Goal: Answer question/provide support: Share knowledge or assist other users

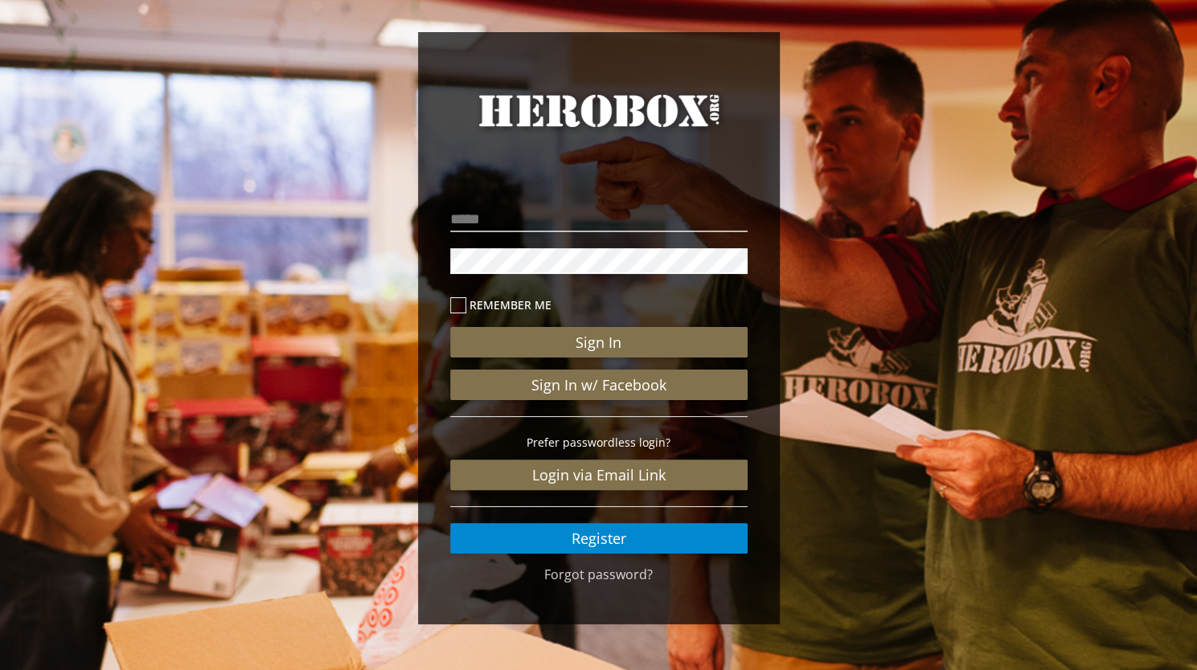
click at [517, 232] on p at bounding box center [598, 220] width 297 height 34
click at [518, 215] on input "email" at bounding box center [598, 220] width 297 height 26
click at [505, 211] on input "email" at bounding box center [598, 220] width 297 height 26
type input "**********"
click at [450, 327] on button "Sign In" at bounding box center [598, 342] width 297 height 31
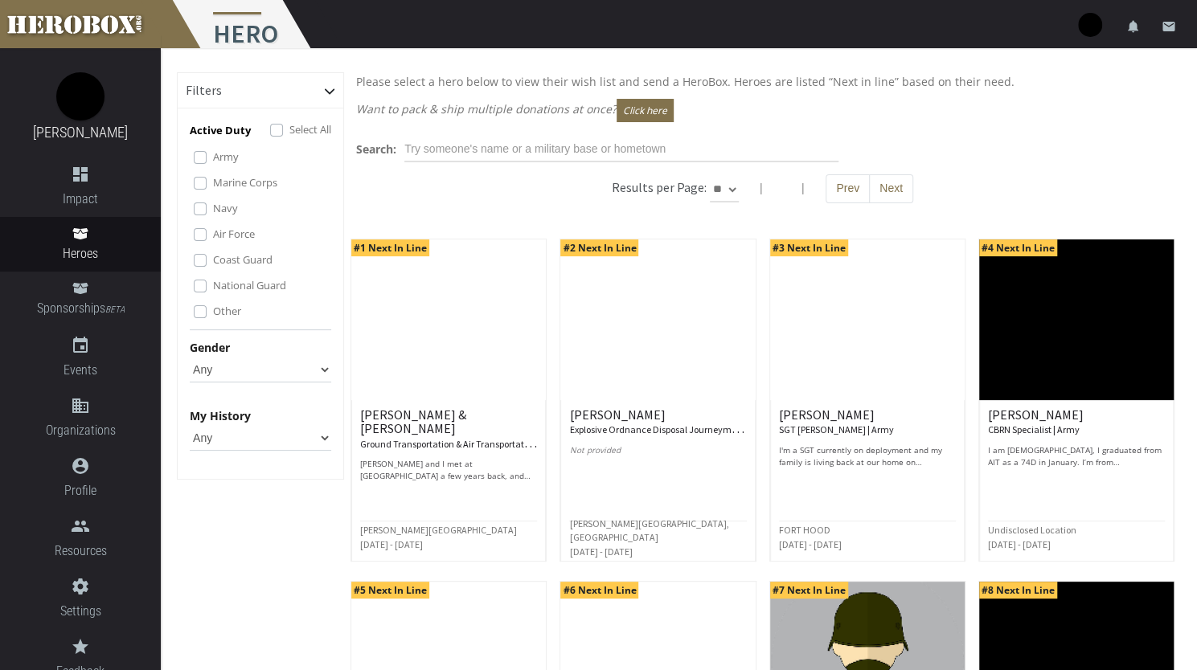
click at [330, 89] on icon at bounding box center [329, 90] width 11 height 11
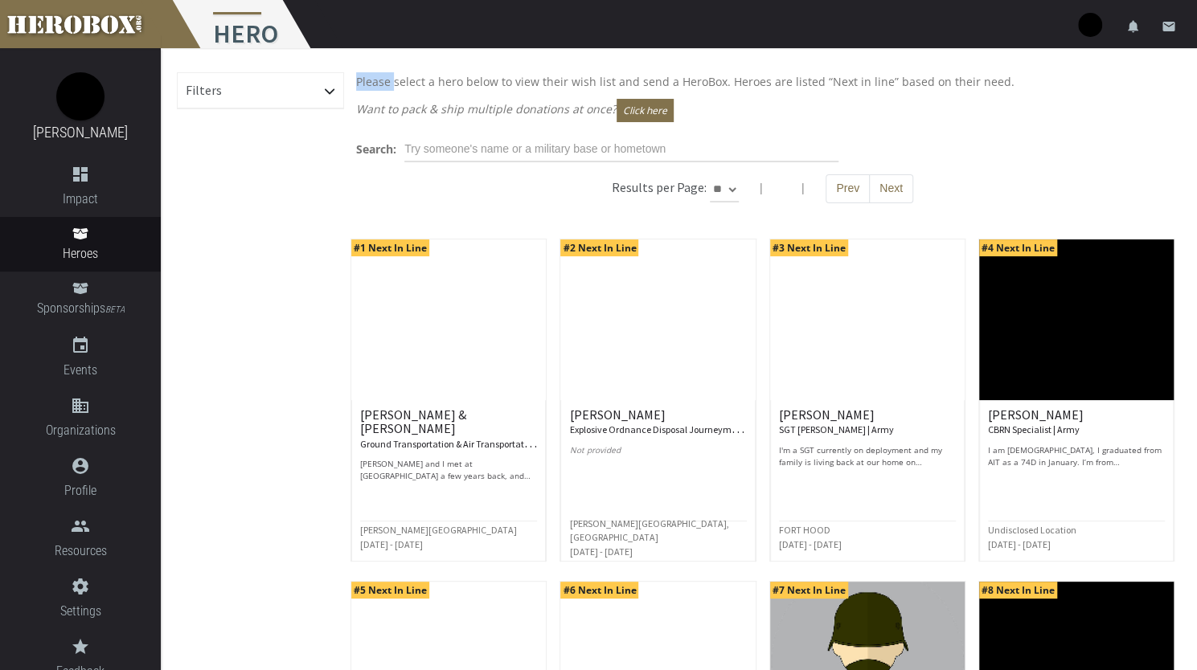
click at [330, 89] on icon at bounding box center [329, 90] width 11 height 11
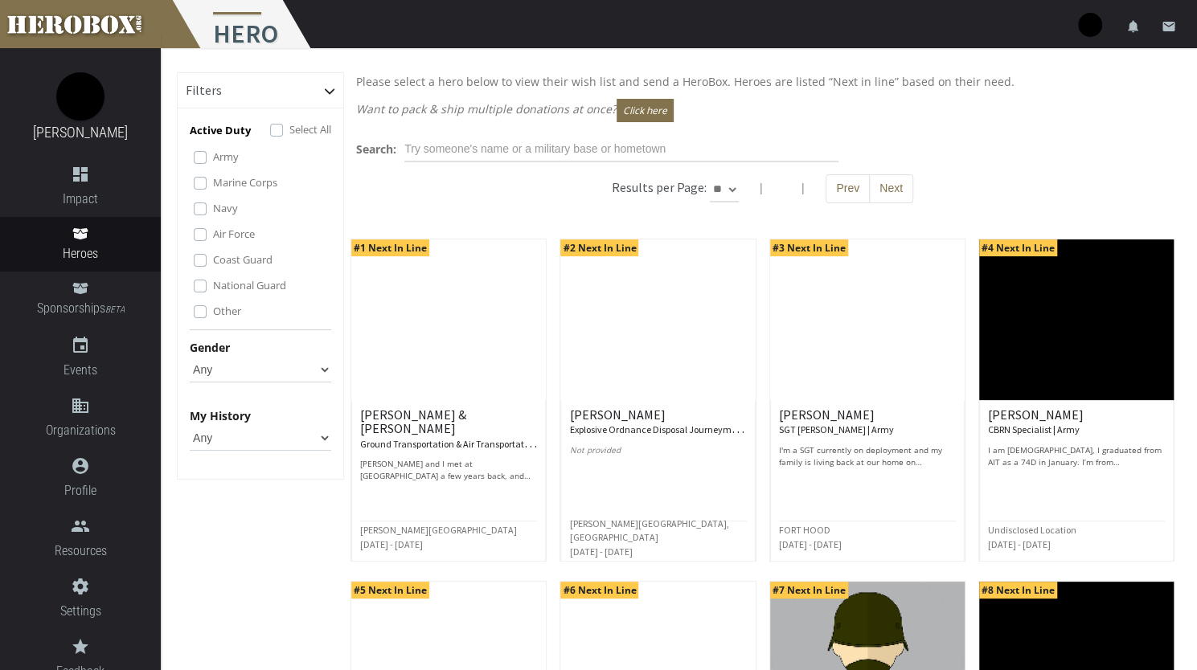
click at [289, 126] on label "Select All" at bounding box center [310, 130] width 42 height 18
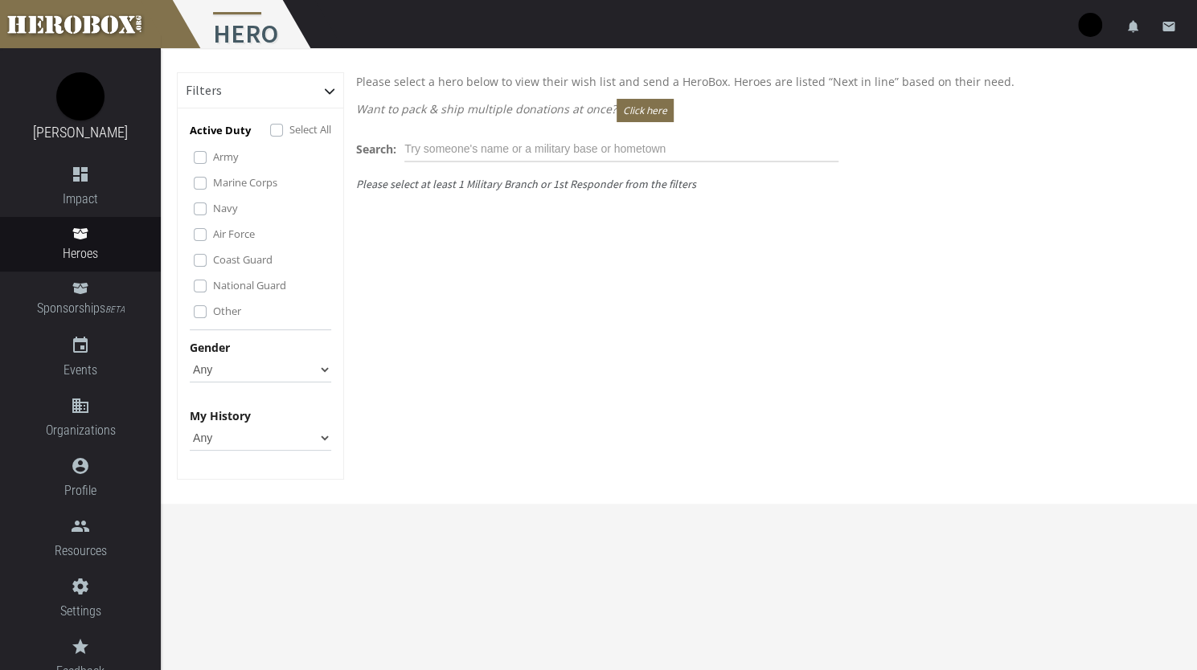
click at [213, 313] on label "Other" at bounding box center [227, 311] width 28 height 18
click at [213, 309] on label "Other" at bounding box center [227, 311] width 28 height 18
click at [213, 287] on label "National Guard" at bounding box center [249, 285] width 73 height 18
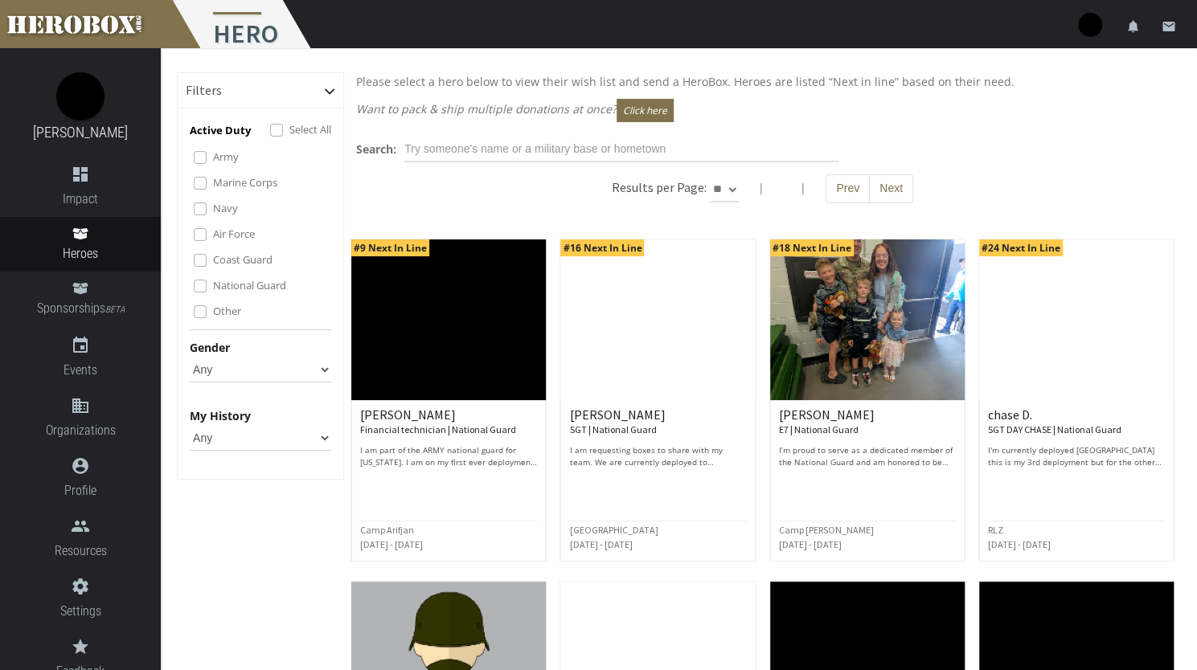
click at [289, 134] on label "Select All" at bounding box center [310, 130] width 42 height 18
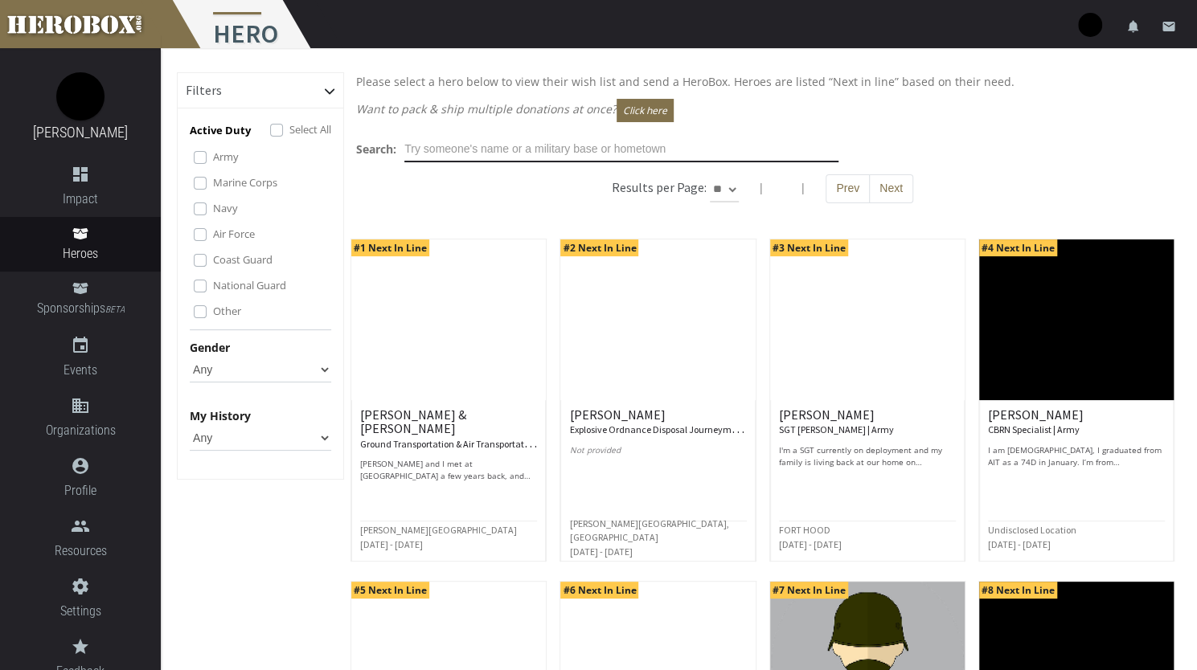
click at [529, 147] on input "text" at bounding box center [621, 150] width 434 height 26
drag, startPoint x: 454, startPoint y: 196, endPoint x: 432, endPoint y: 190, distance: 22.4
click at [453, 195] on div "Results per Page: ** ** ** | | Prev Next" at bounding box center [762, 196] width 837 height 45
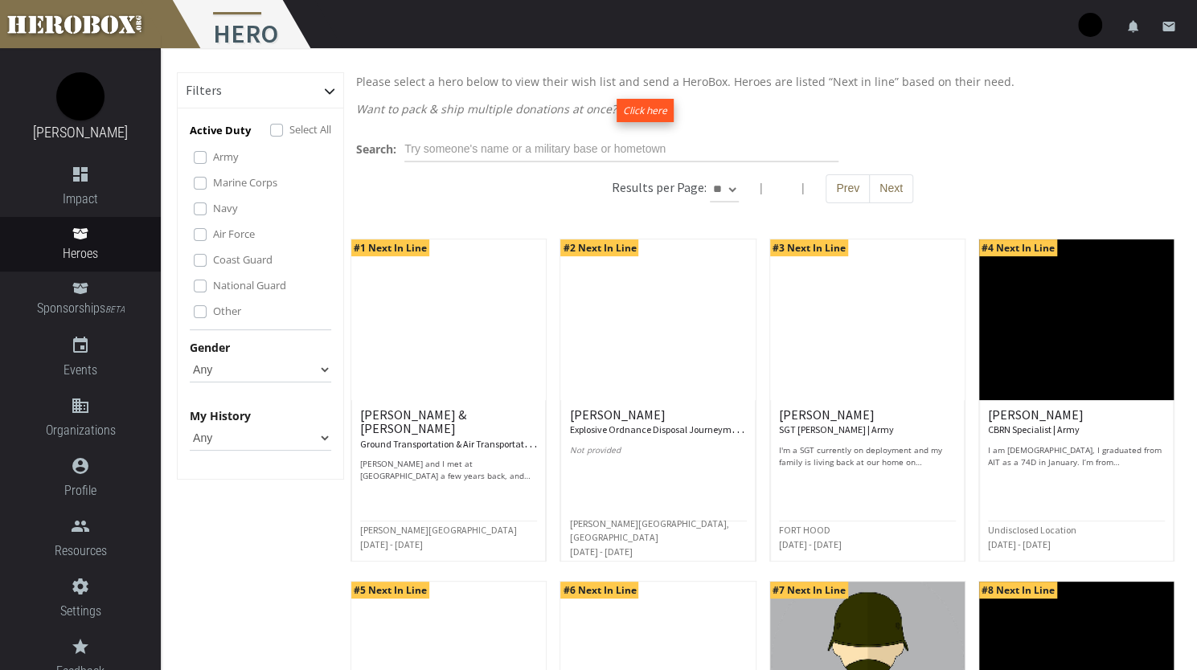
click at [640, 105] on button "Click here" at bounding box center [644, 110] width 57 height 23
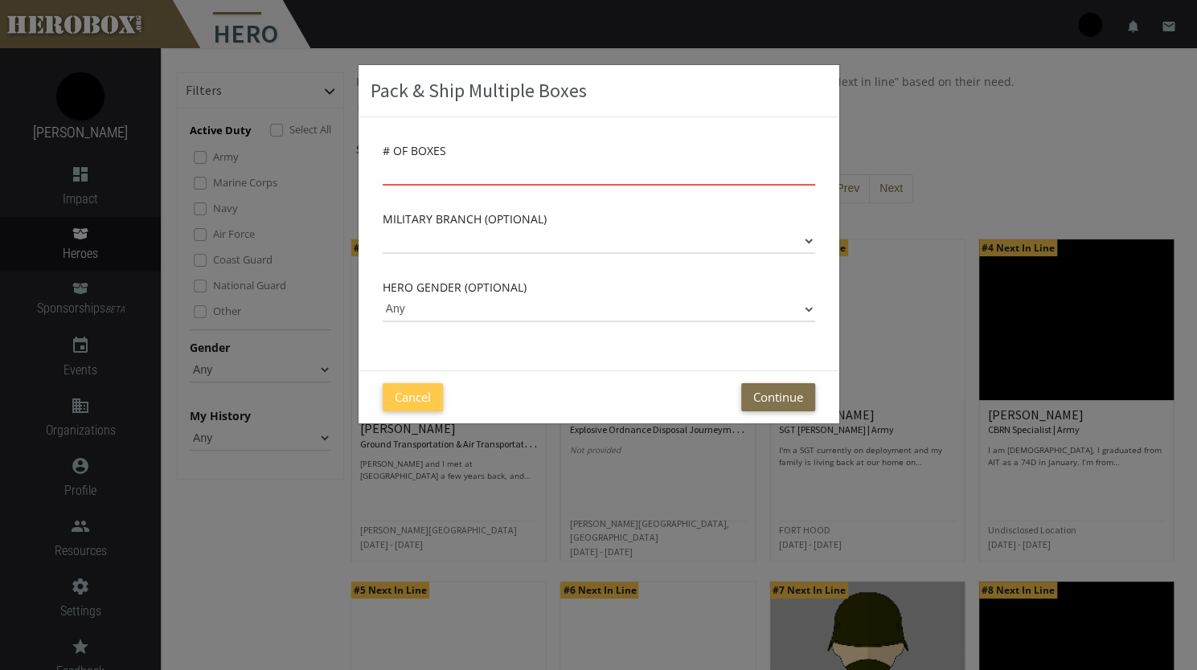
click at [640, 167] on input "number" at bounding box center [599, 173] width 432 height 26
click at [587, 240] on select "Army Marine Corps Navy Air Force Coast Guard National Guard" at bounding box center [599, 241] width 432 height 26
click at [588, 219] on div "Military Branch (optional) Army Marine Corps Navy Air Force Coast Guard Nationa…" at bounding box center [599, 232] width 432 height 44
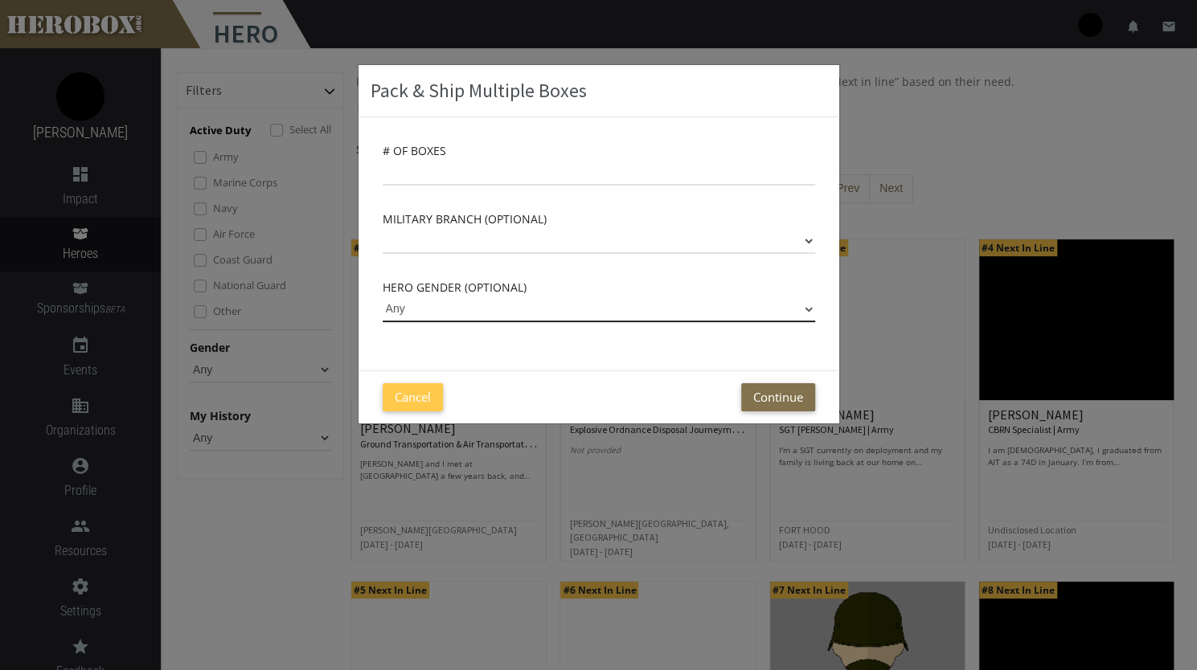
click at [514, 302] on select "Any Male Female" at bounding box center [599, 310] width 432 height 26
click at [576, 281] on div "Hero Gender (optional) Any Male Female" at bounding box center [599, 300] width 432 height 44
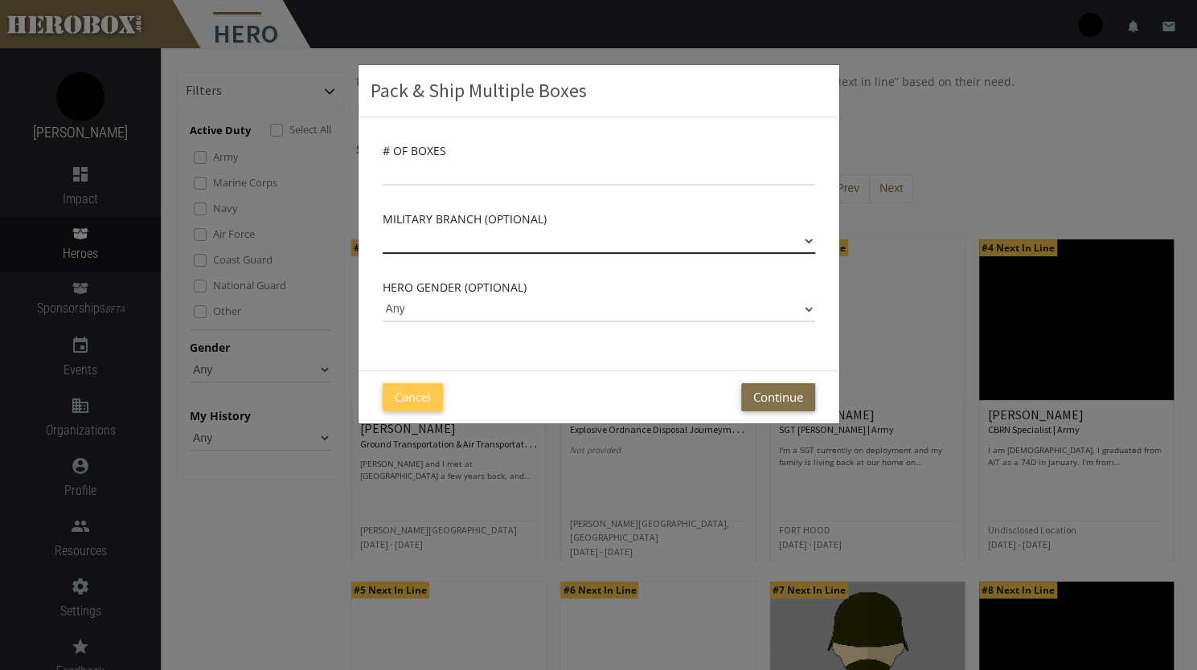
click at [511, 240] on select "Army Marine Corps Navy Air Force Coast Guard National Guard" at bounding box center [599, 241] width 432 height 26
select select "Army"
click at [383, 228] on select "Army Marine Corps Navy Air Force Coast Guard National Guard" at bounding box center [599, 241] width 432 height 26
click at [539, 167] on input "number" at bounding box center [599, 173] width 432 height 26
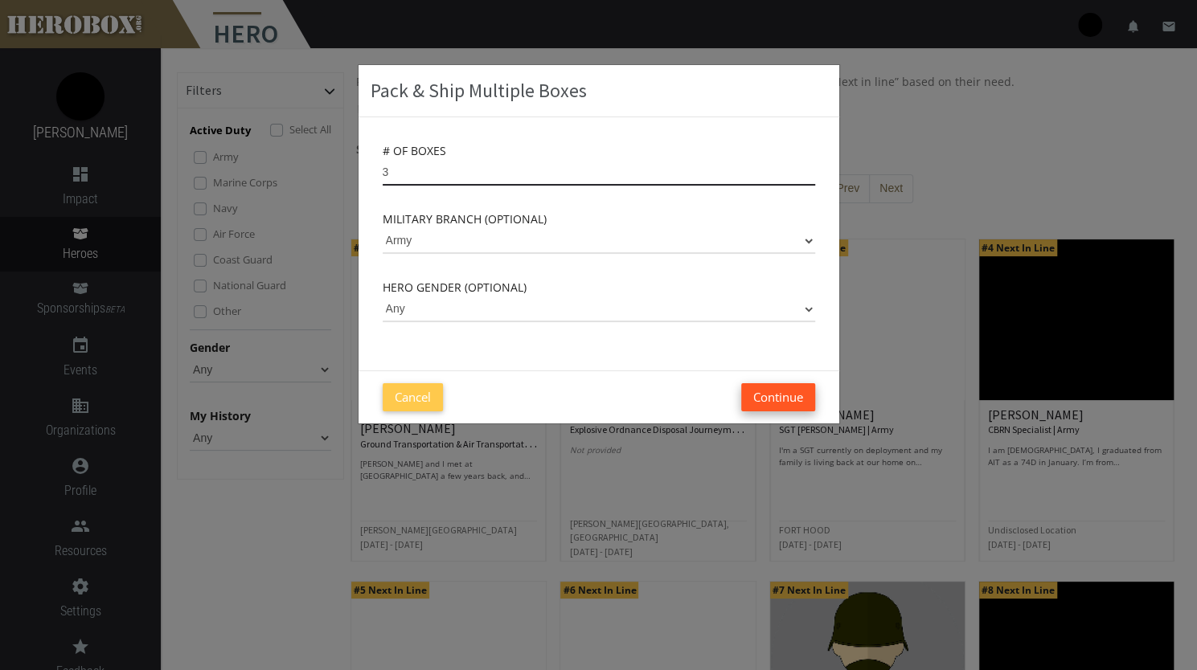
type input "3"
click at [763, 393] on button "Continue" at bounding box center [778, 397] width 74 height 28
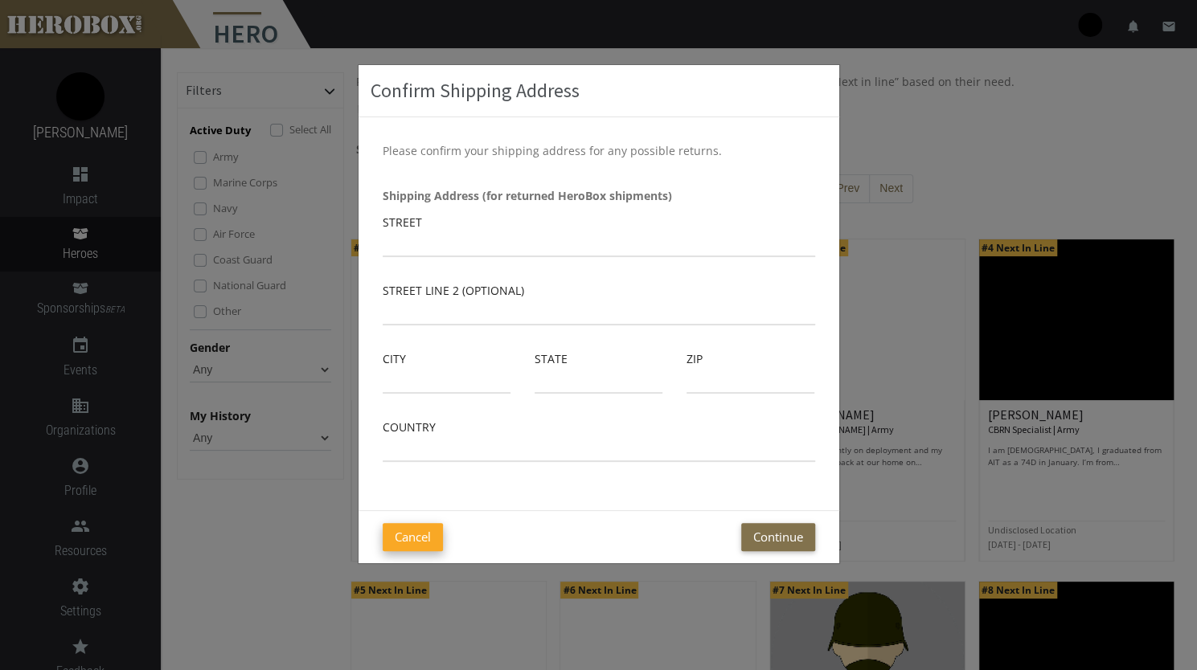
click at [412, 539] on button "Cancel" at bounding box center [413, 537] width 60 height 28
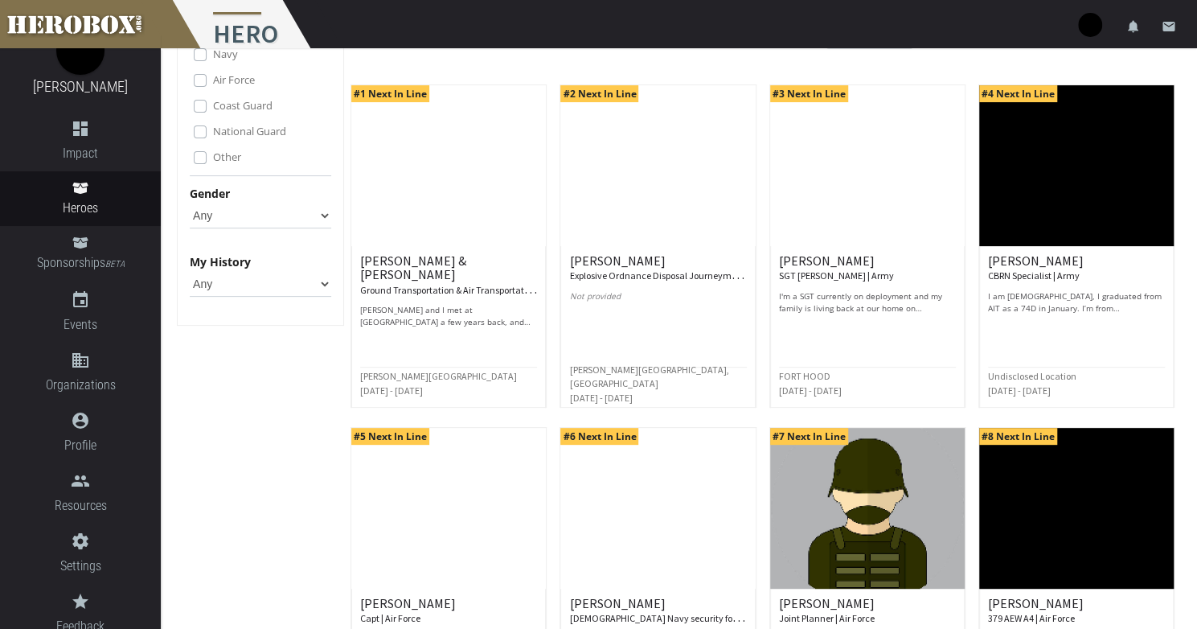
scroll to position [161, 0]
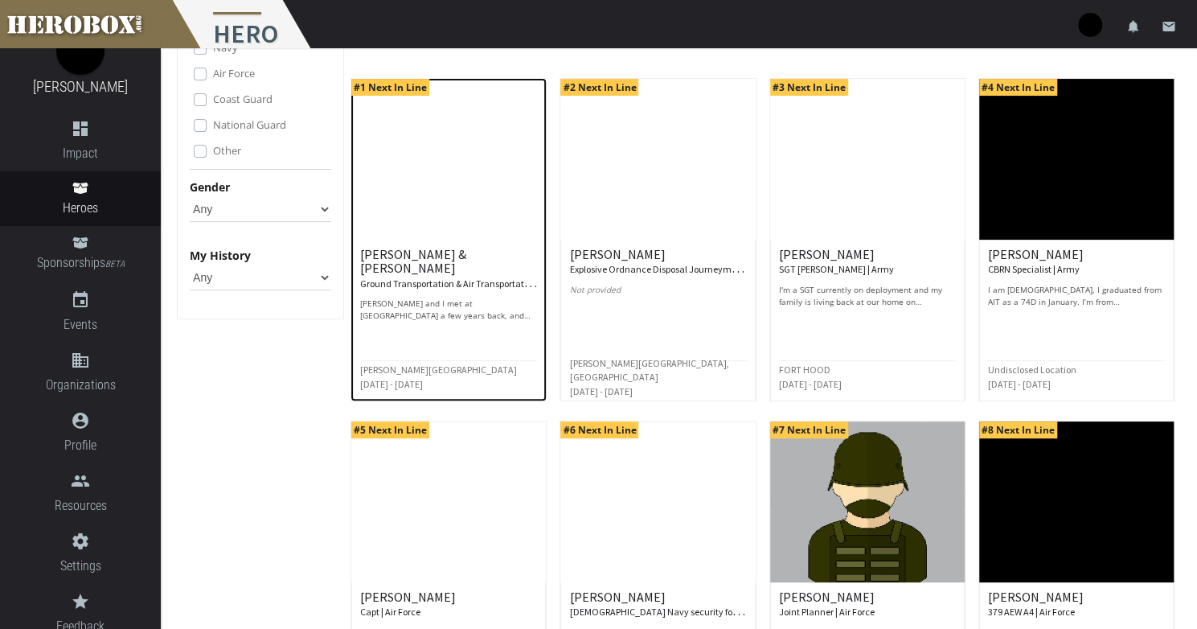
click at [428, 253] on h6 "Adam & Anna L. Ground Transportation & Air Transportation | Air Force" at bounding box center [448, 269] width 177 height 43
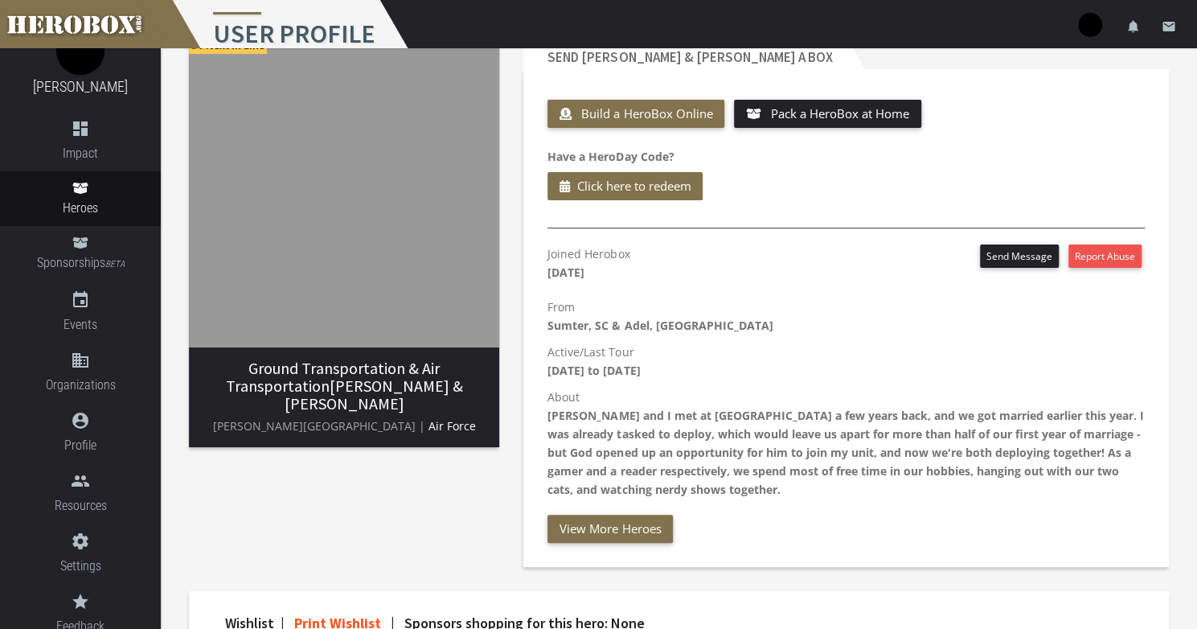
scroll to position [80, 0]
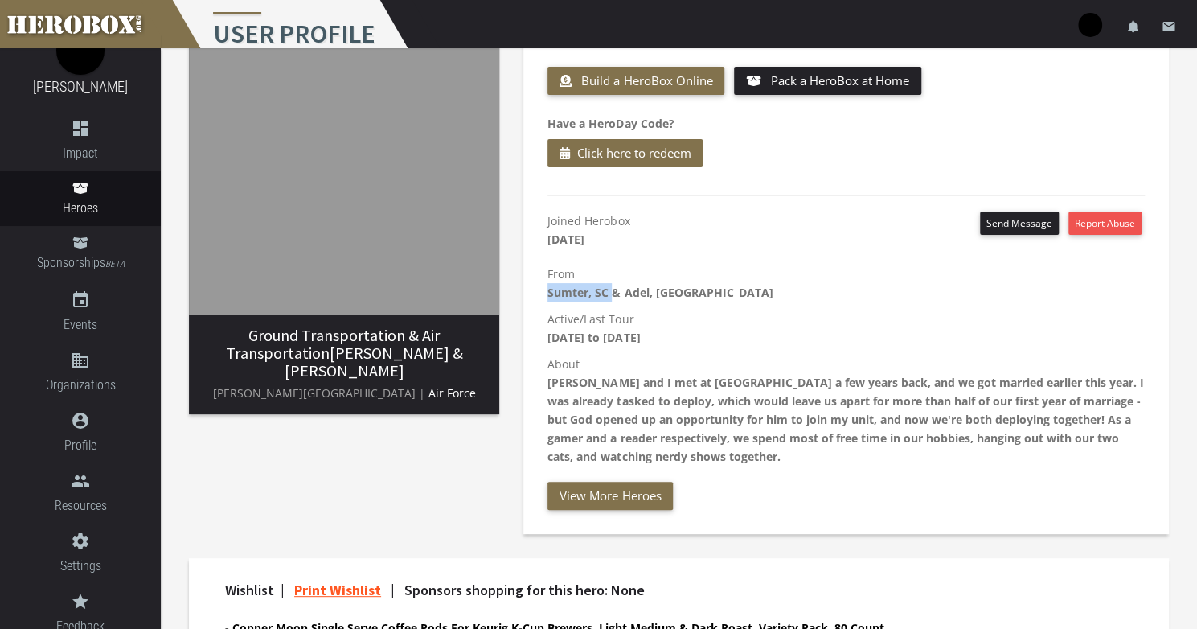
drag, startPoint x: 548, startPoint y: 295, endPoint x: 612, endPoint y: 295, distance: 63.5
click at [612, 295] on b "Sumter, SC & Adel, IA" at bounding box center [659, 292] width 225 height 15
click at [719, 327] on p "Active/Last Tour October 1st 2025 to April 1st 2026" at bounding box center [845, 327] width 597 height 37
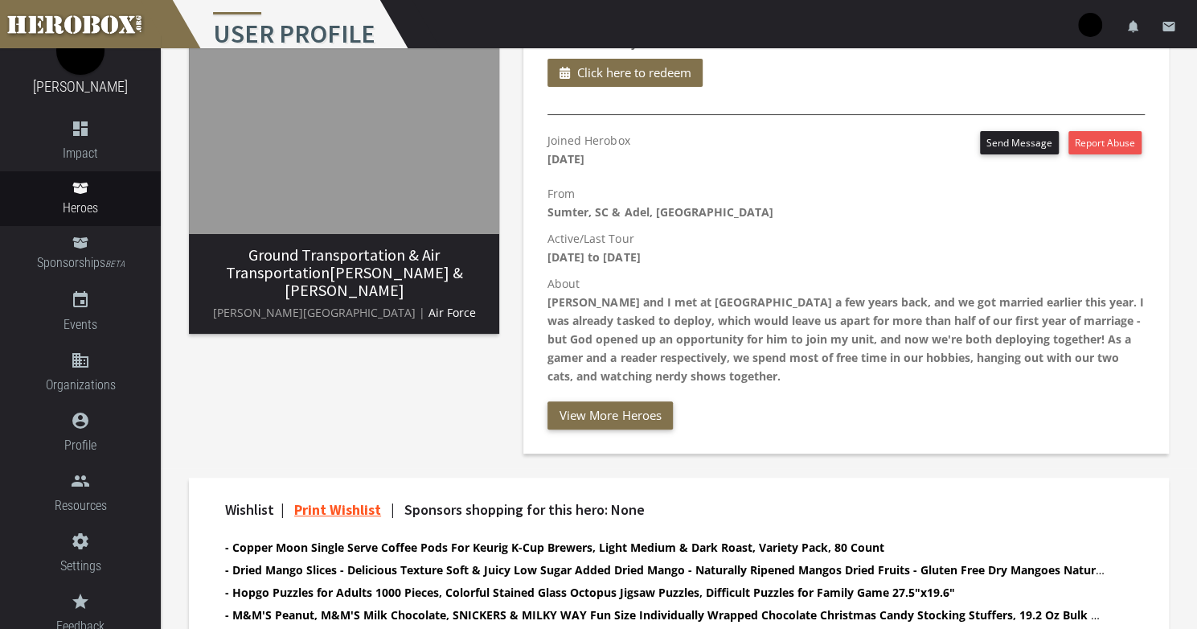
drag, startPoint x: 733, startPoint y: 255, endPoint x: 553, endPoint y: 258, distance: 180.1
click at [553, 258] on p "Active/Last Tour October 1st 2025 to April 1st 2026" at bounding box center [845, 247] width 597 height 37
click at [833, 262] on p "Active/Last Tour October 1st 2025 to April 1st 2026" at bounding box center [845, 247] width 597 height 37
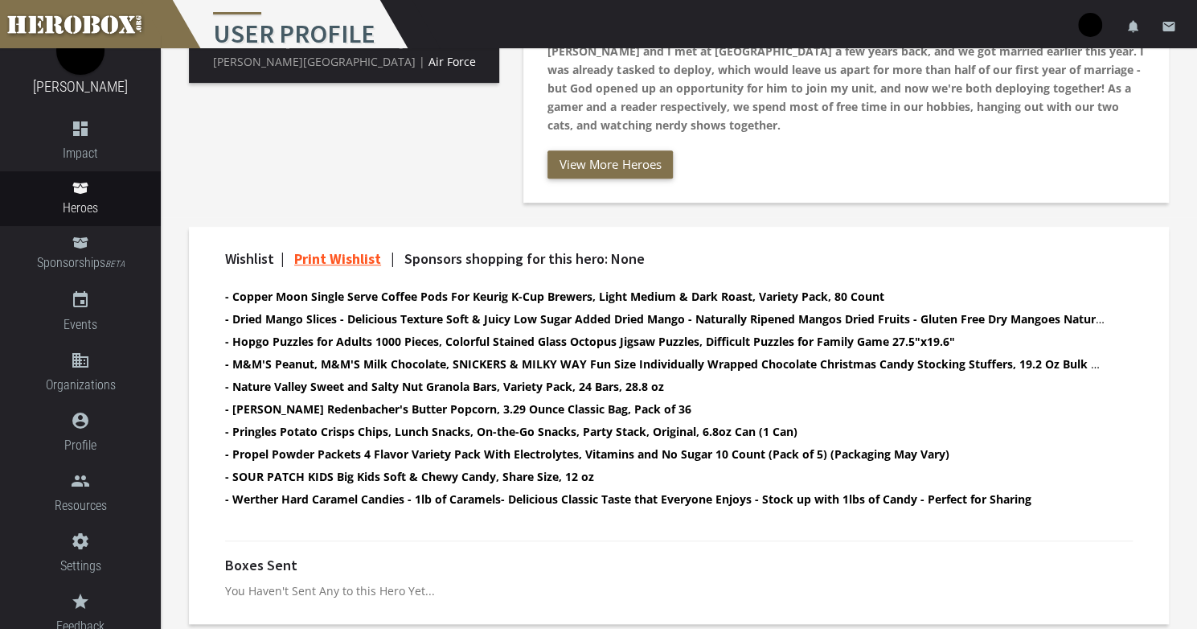
scroll to position [418, 0]
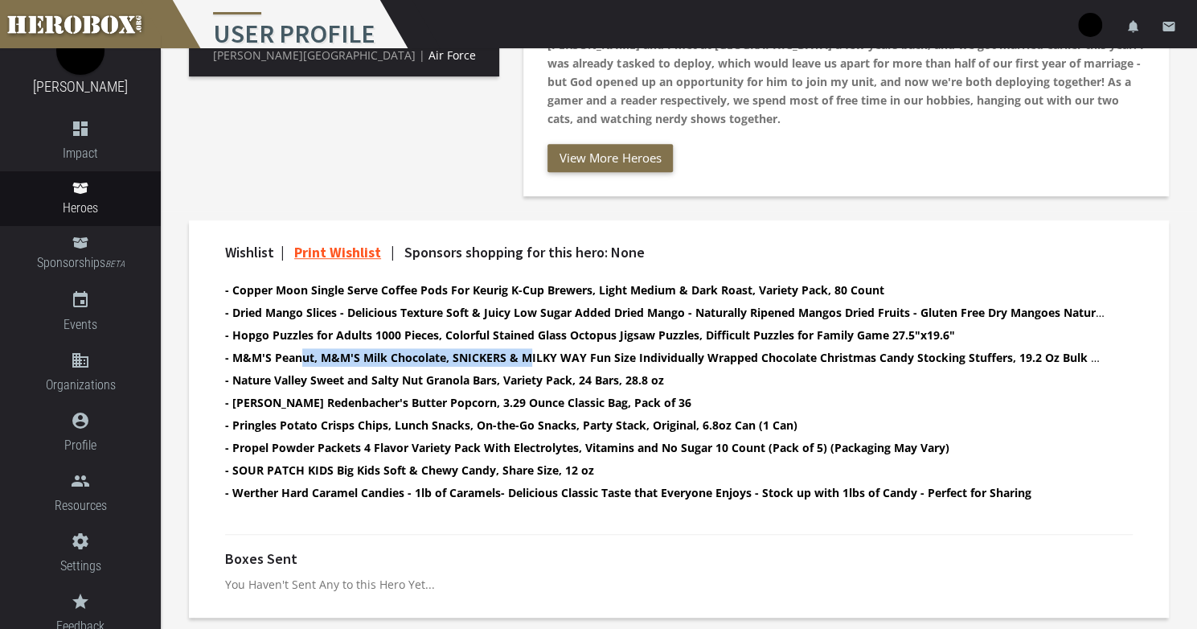
drag, startPoint x: 355, startPoint y: 369, endPoint x: 530, endPoint y: 359, distance: 174.7
click at [530, 359] on b "- M&M'S Peanut, M&M'S Milk Chocolate, SNICKERS & MILKY WAY Fun Size Individuall…" at bounding box center [668, 357] width 886 height 15
click at [515, 444] on b "- Propel Powder Packets 4 Flavor Variety Pack With Electrolytes, Vitamins and N…" at bounding box center [587, 447] width 724 height 15
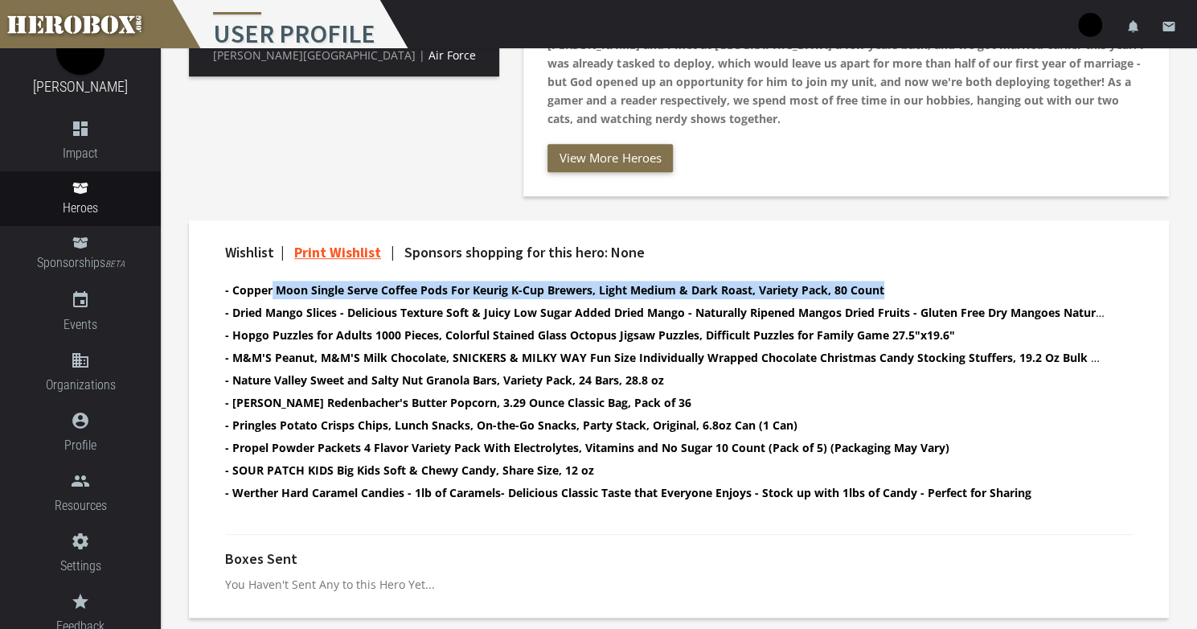
drag, startPoint x: 270, startPoint y: 292, endPoint x: 889, endPoint y: 290, distance: 618.9
click at [889, 290] on li "- Copper Moon Single Serve Coffee Pods For Keurig K-Cup Brewers, Light Medium &…" at bounding box center [664, 290] width 879 height 18
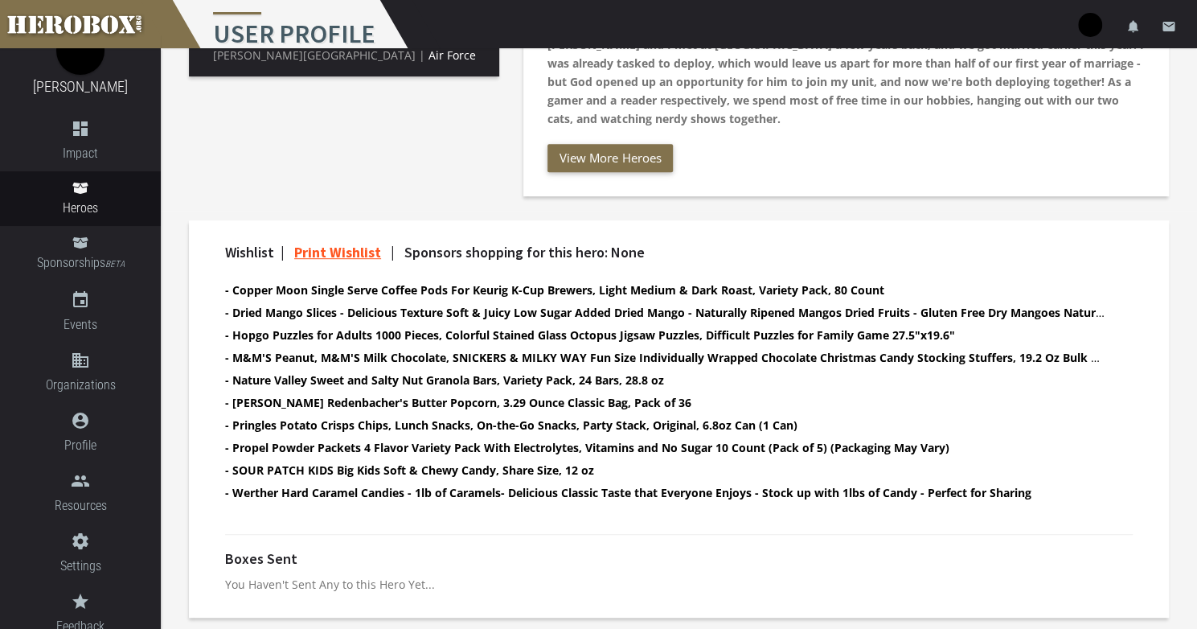
click at [897, 261] on div "Wishlist | Print Wishlist | Sponsors shopping for this hero: None - Copper Moon…" at bounding box center [679, 380] width 932 height 273
drag, startPoint x: 667, startPoint y: 379, endPoint x: 297, endPoint y: 387, distance: 369.8
click at [297, 387] on b "- Nature Valley Sweet and Salty Nut Granola Bars, Variety Pack, 24 Bars, 28.8 oz" at bounding box center [444, 379] width 439 height 15
click at [744, 371] on li "- Nature Valley Sweet and Salty Nut Granola Bars, Variety Pack, 24 Bars, 28.8 oz" at bounding box center [664, 380] width 879 height 18
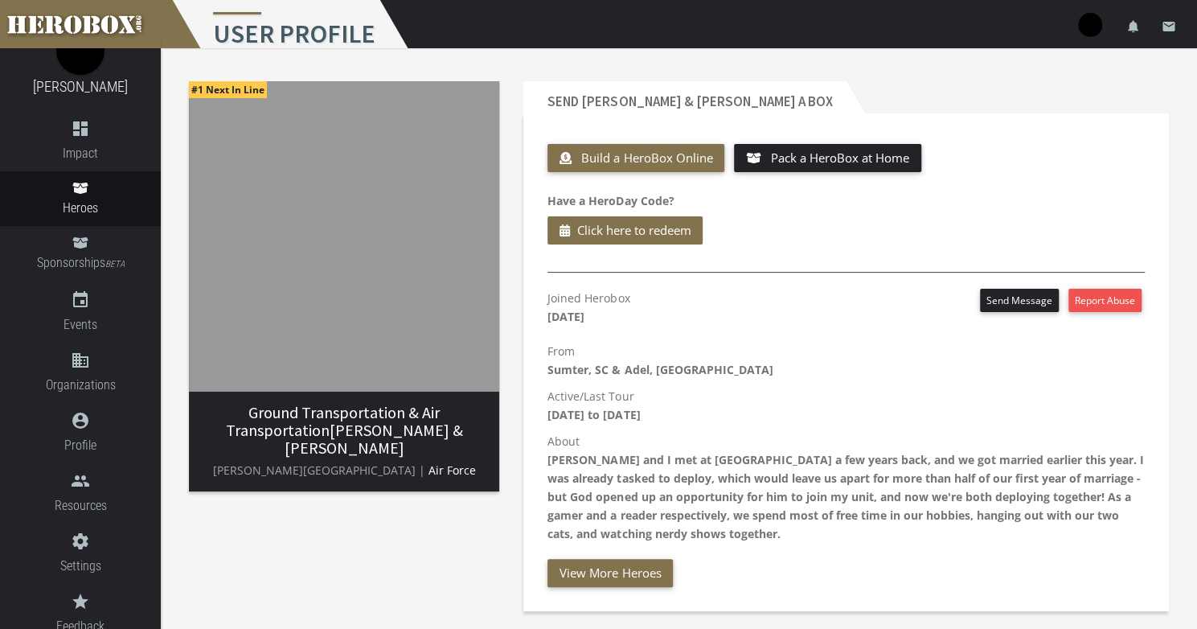
scroll to position [0, 0]
